Goal: Transaction & Acquisition: Purchase product/service

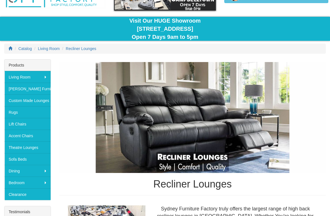
scroll to position [39, 0]
click at [40, 100] on link "Custom Made Lounges" at bounding box center [27, 101] width 46 height 12
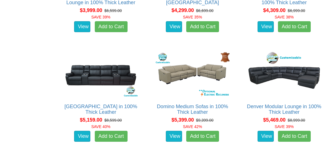
scroll to position [2053, 0]
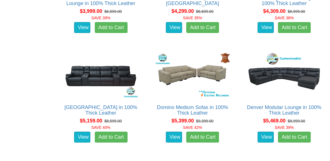
click at [296, 76] on img at bounding box center [284, 75] width 77 height 47
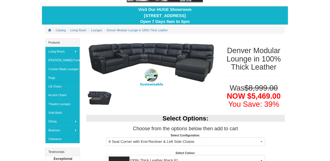
scroll to position [45, 0]
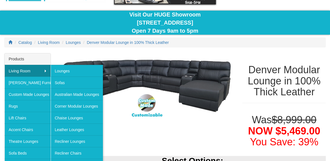
click at [89, 131] on link "Leather Lounges" at bounding box center [77, 130] width 53 height 12
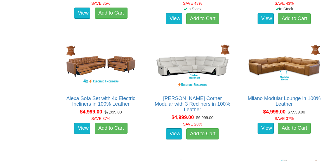
scroll to position [1320, 0]
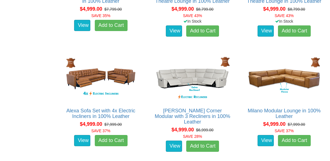
click at [278, 79] on img at bounding box center [284, 78] width 77 height 47
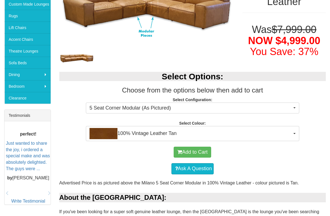
scroll to position [135, 0]
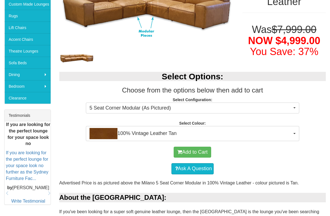
click at [293, 106] on button "5 Seat Corner Modular (As Pictured)" at bounding box center [193, 108] width 214 height 11
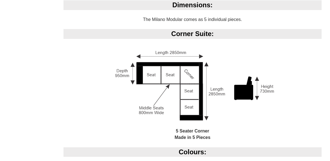
scroll to position [401, 0]
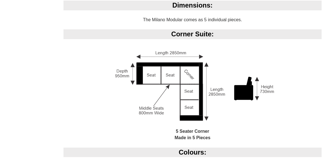
click at [16, 93] on div at bounding box center [165, 80] width 330 height 161
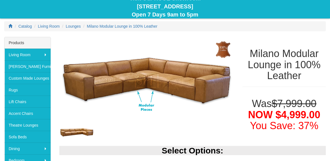
scroll to position [61, 0]
click at [15, 93] on link "Rugs" at bounding box center [27, 90] width 46 height 12
